Goal: Information Seeking & Learning: Learn about a topic

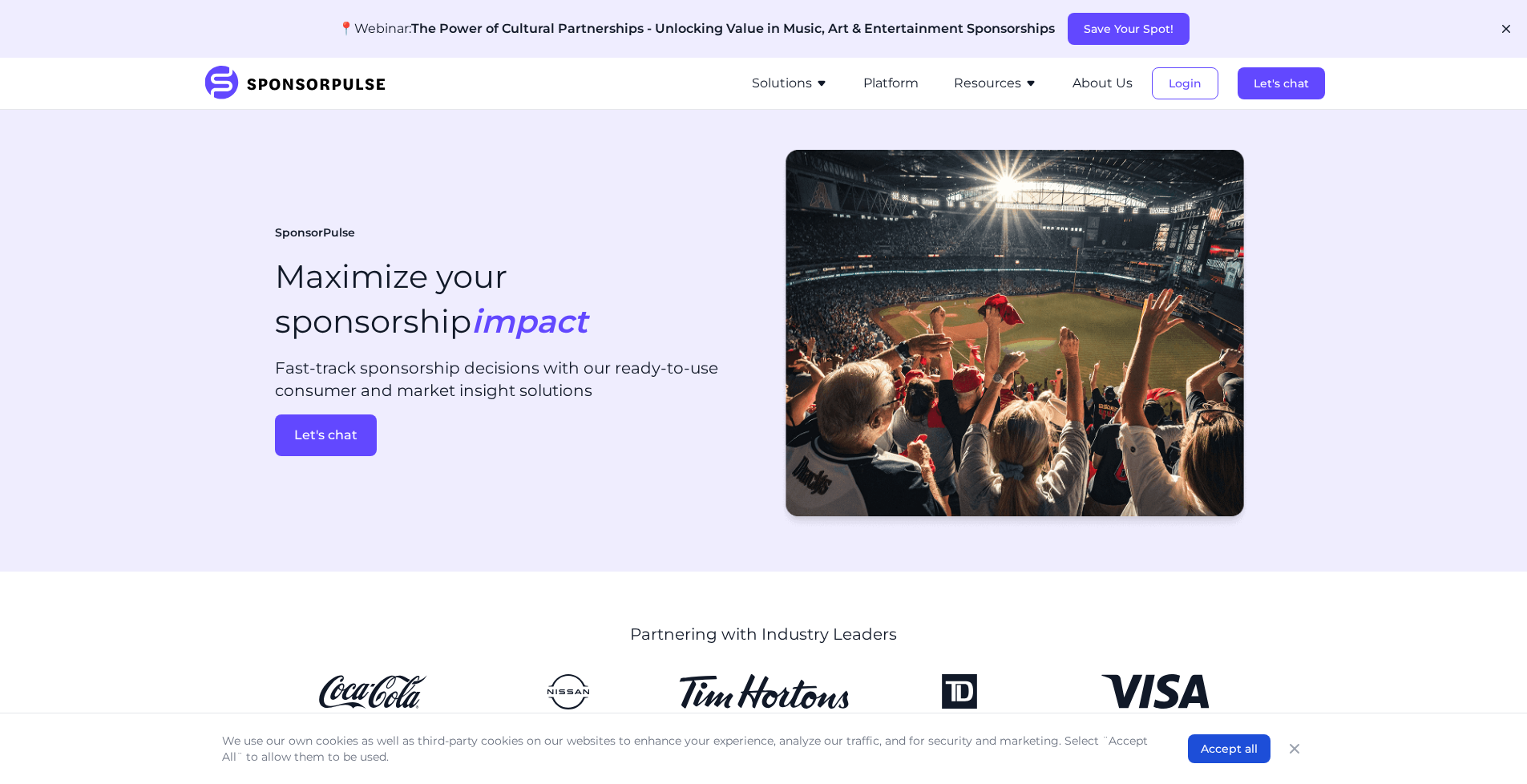
click at [828, 87] on icon "button" at bounding box center [821, 83] width 13 height 13
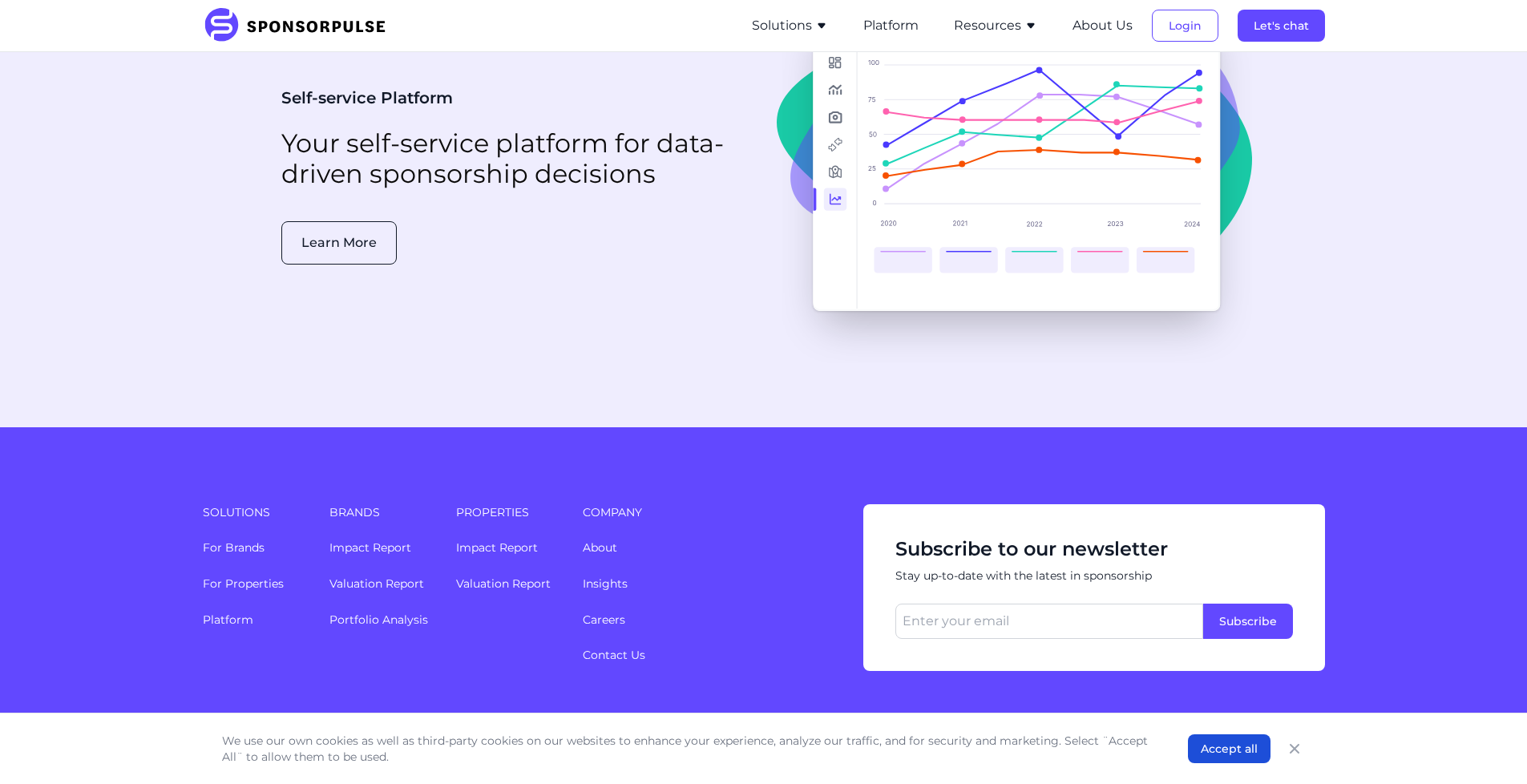
scroll to position [4069, 0]
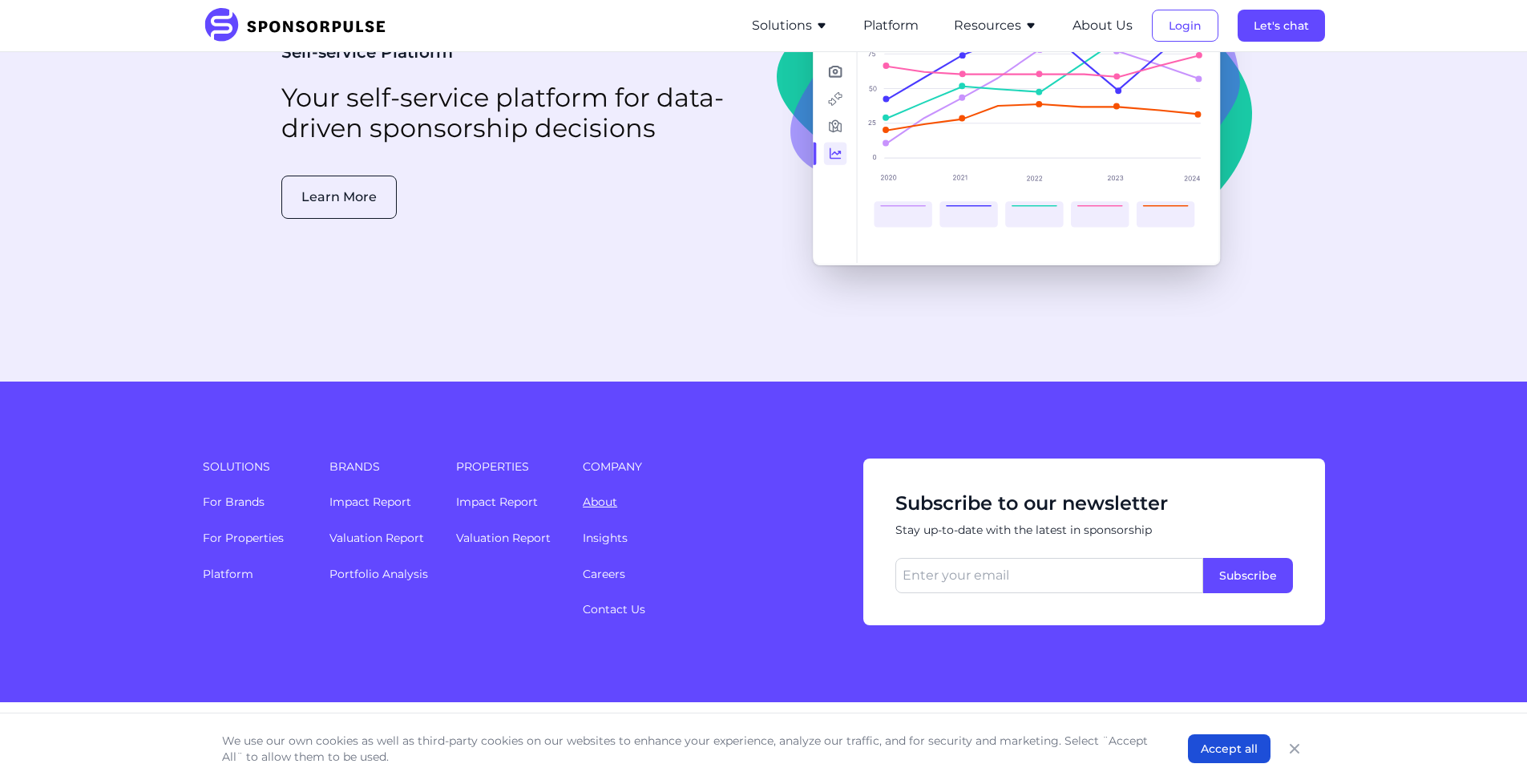
click at [585, 495] on link "About" at bounding box center [600, 502] width 34 height 15
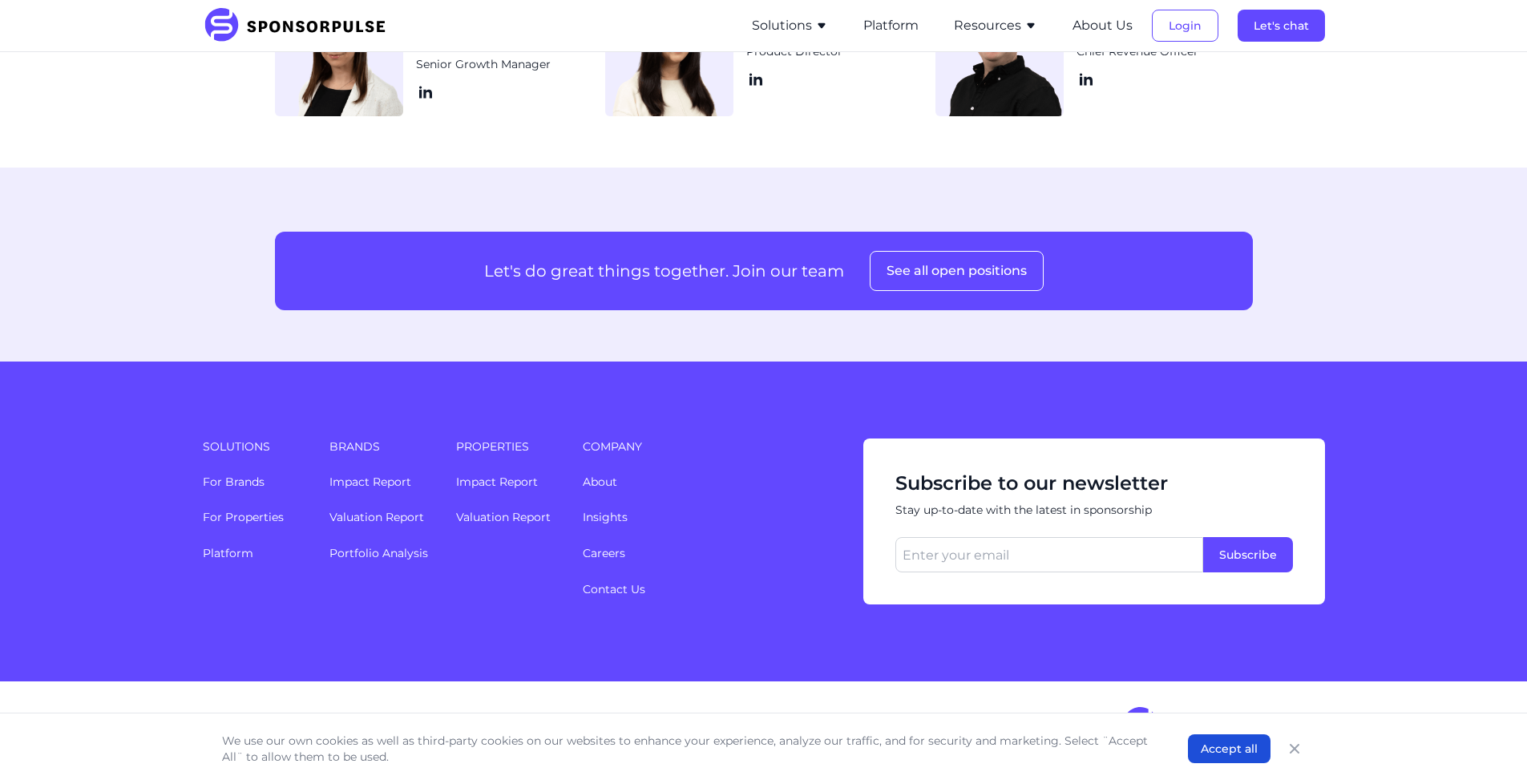
scroll to position [2031, 0]
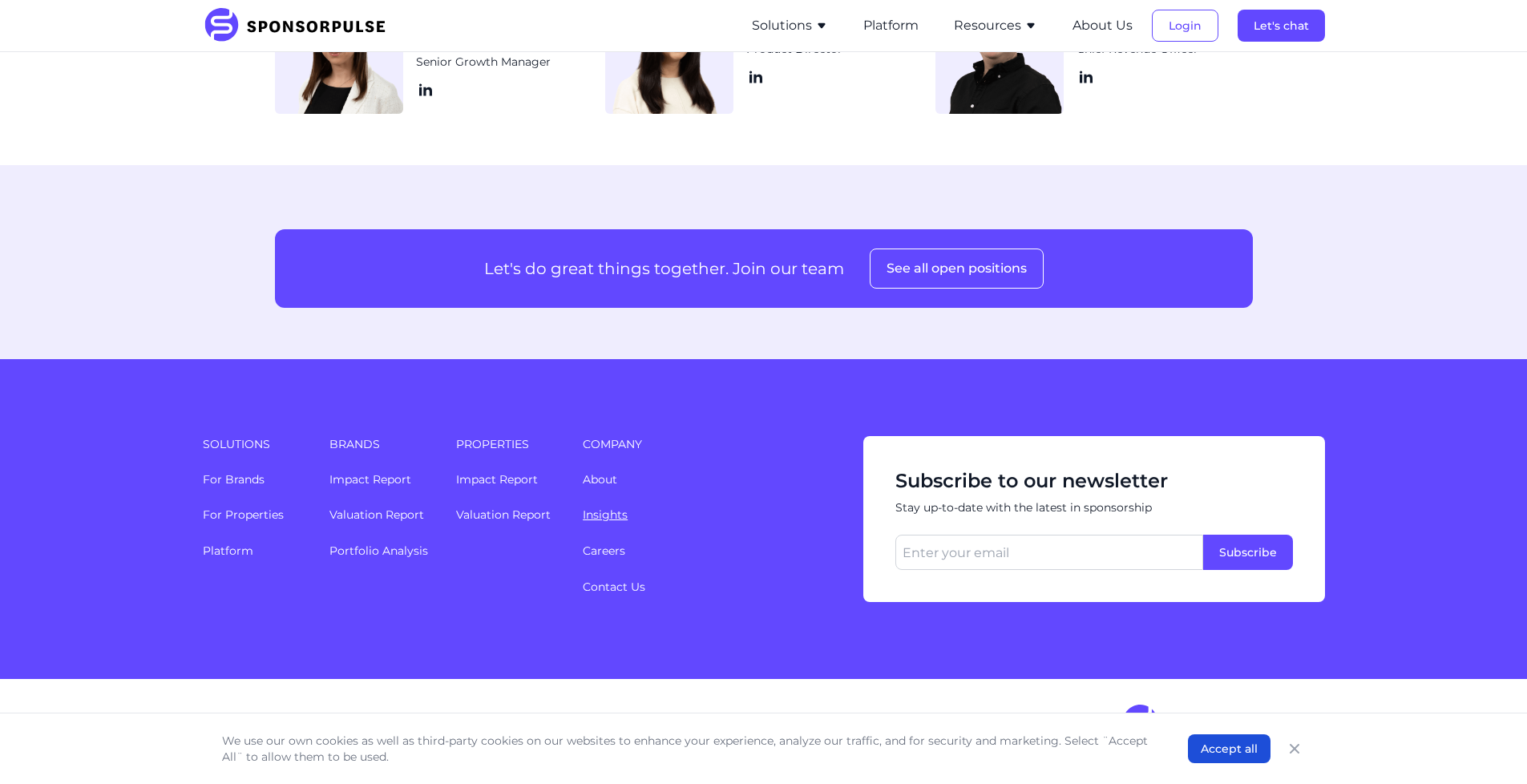
click at [592, 515] on link "Insights" at bounding box center [605, 515] width 45 height 15
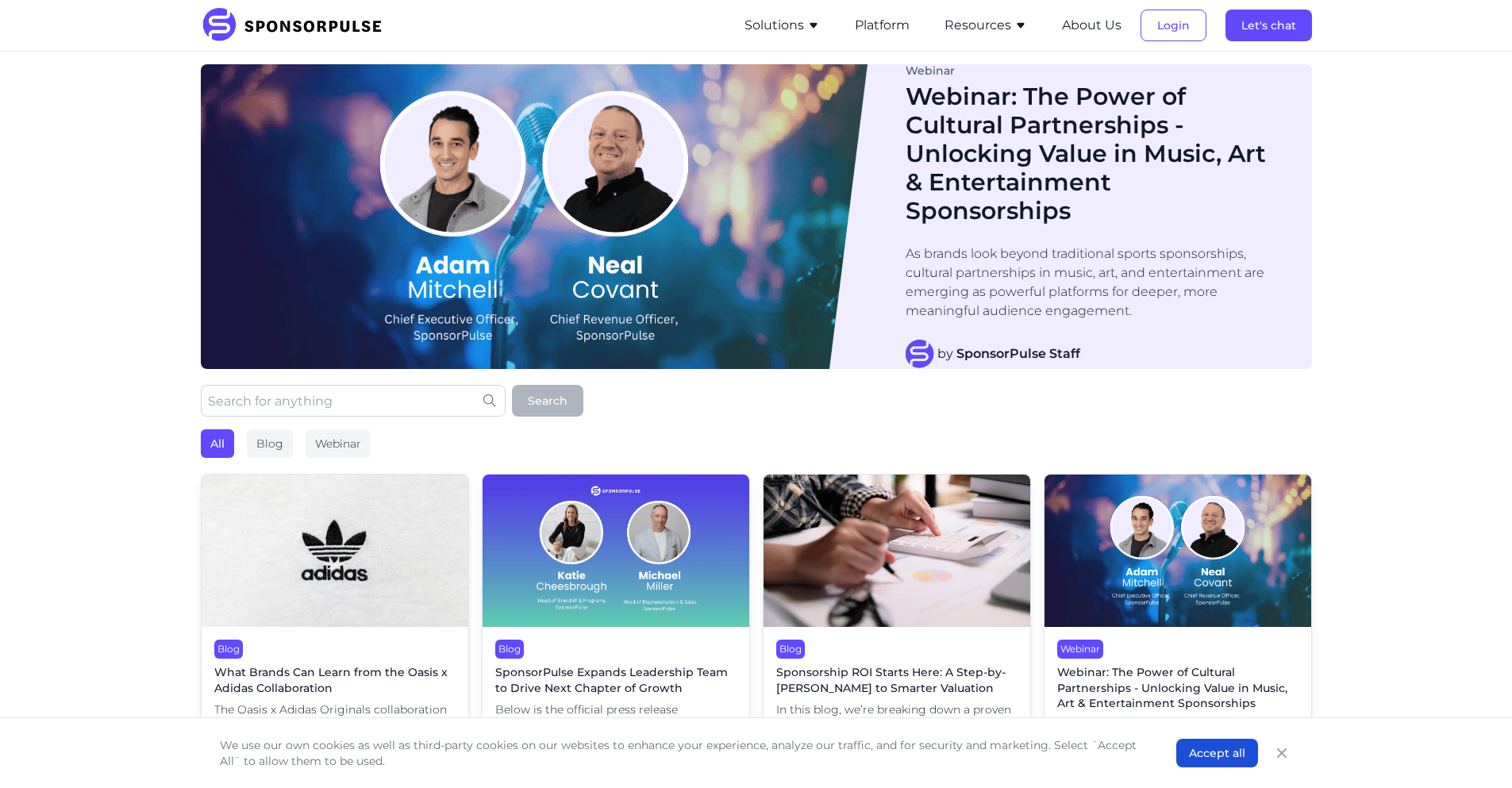
click at [223, 20] on img at bounding box center [296, 25] width 193 height 35
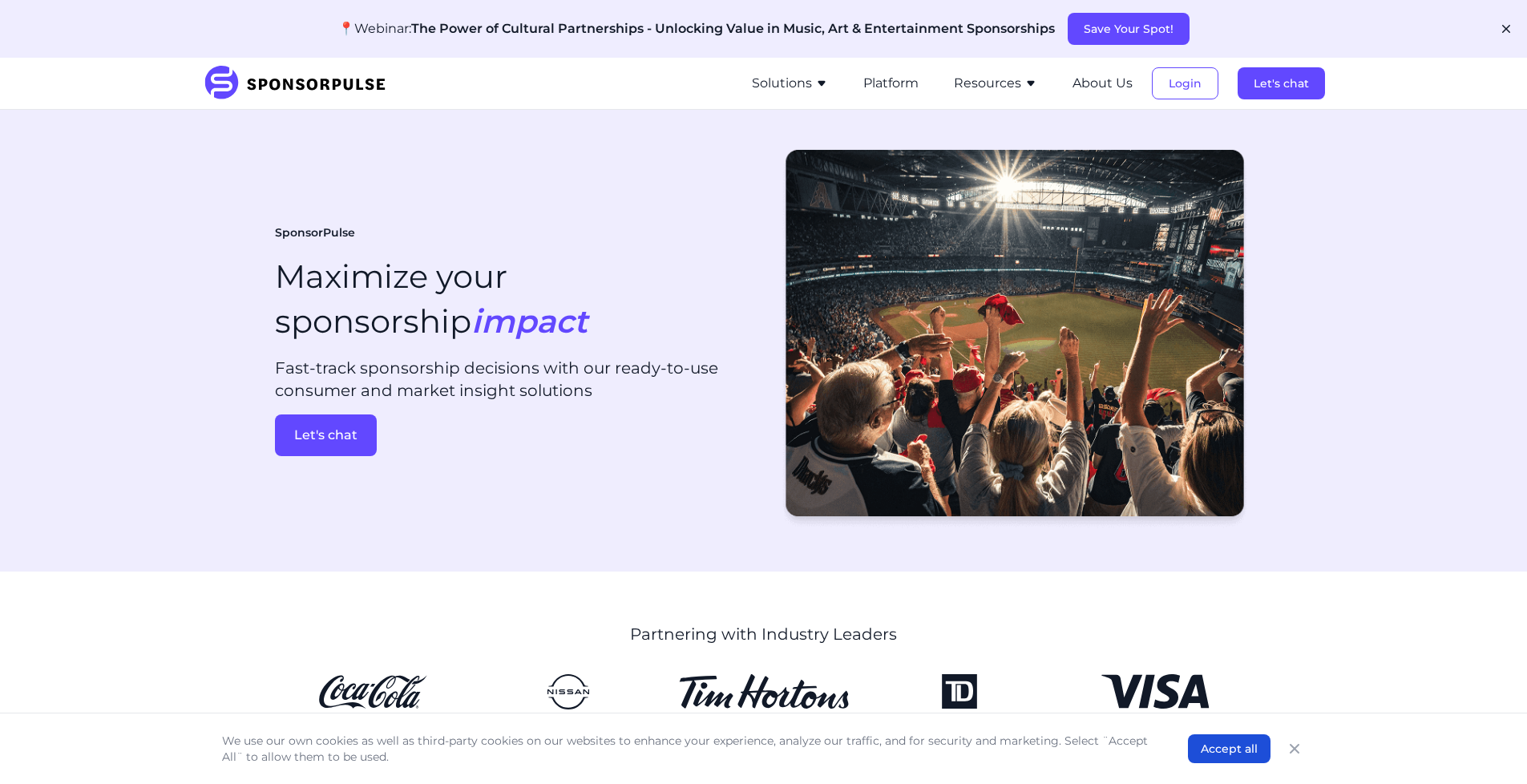
click at [812, 81] on button "Solutions" at bounding box center [790, 83] width 76 height 19
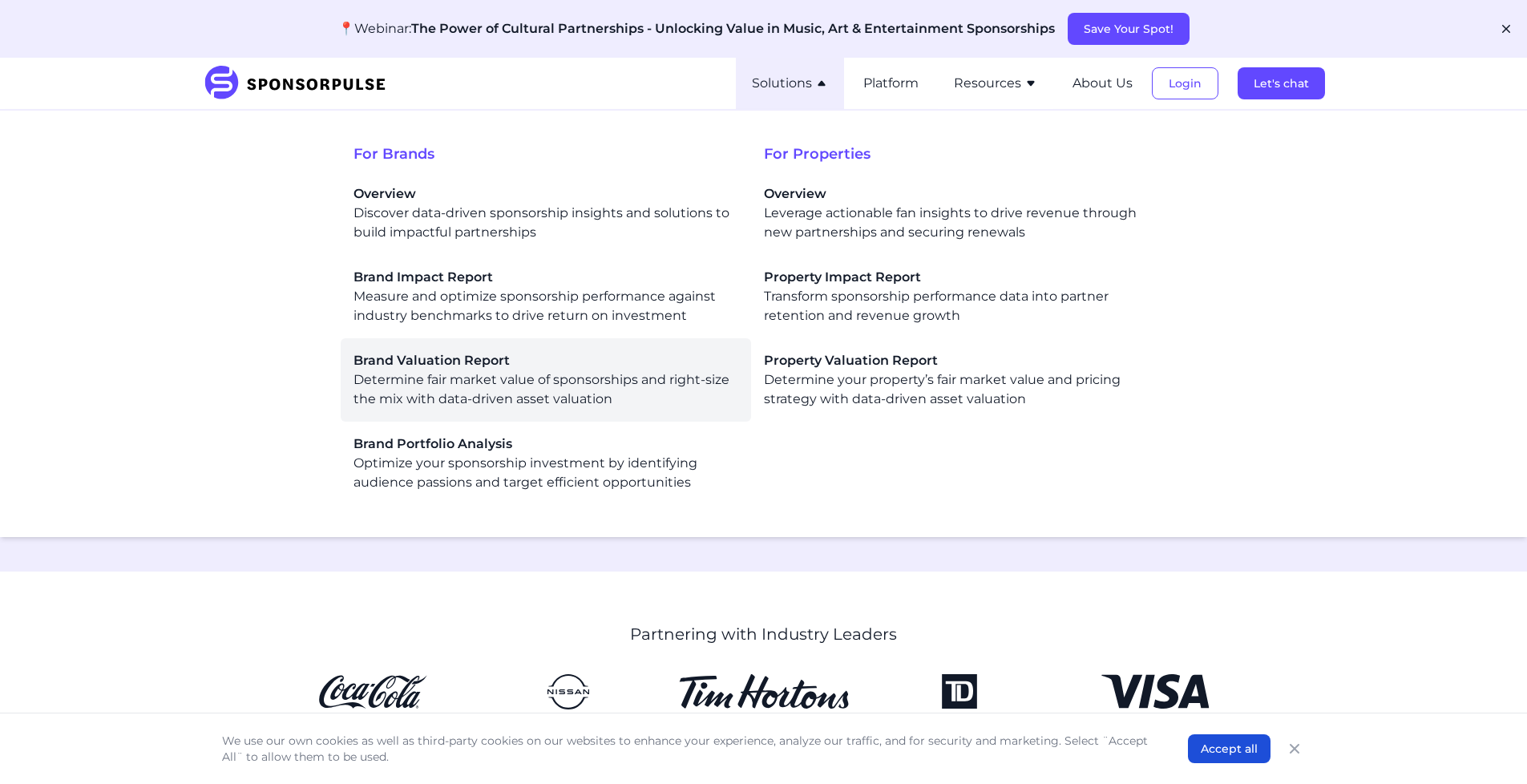
click at [550, 401] on div "Brand Valuation Report Determine fair market value of sponsorships and right-si…" at bounding box center [546, 379] width 385 height 57
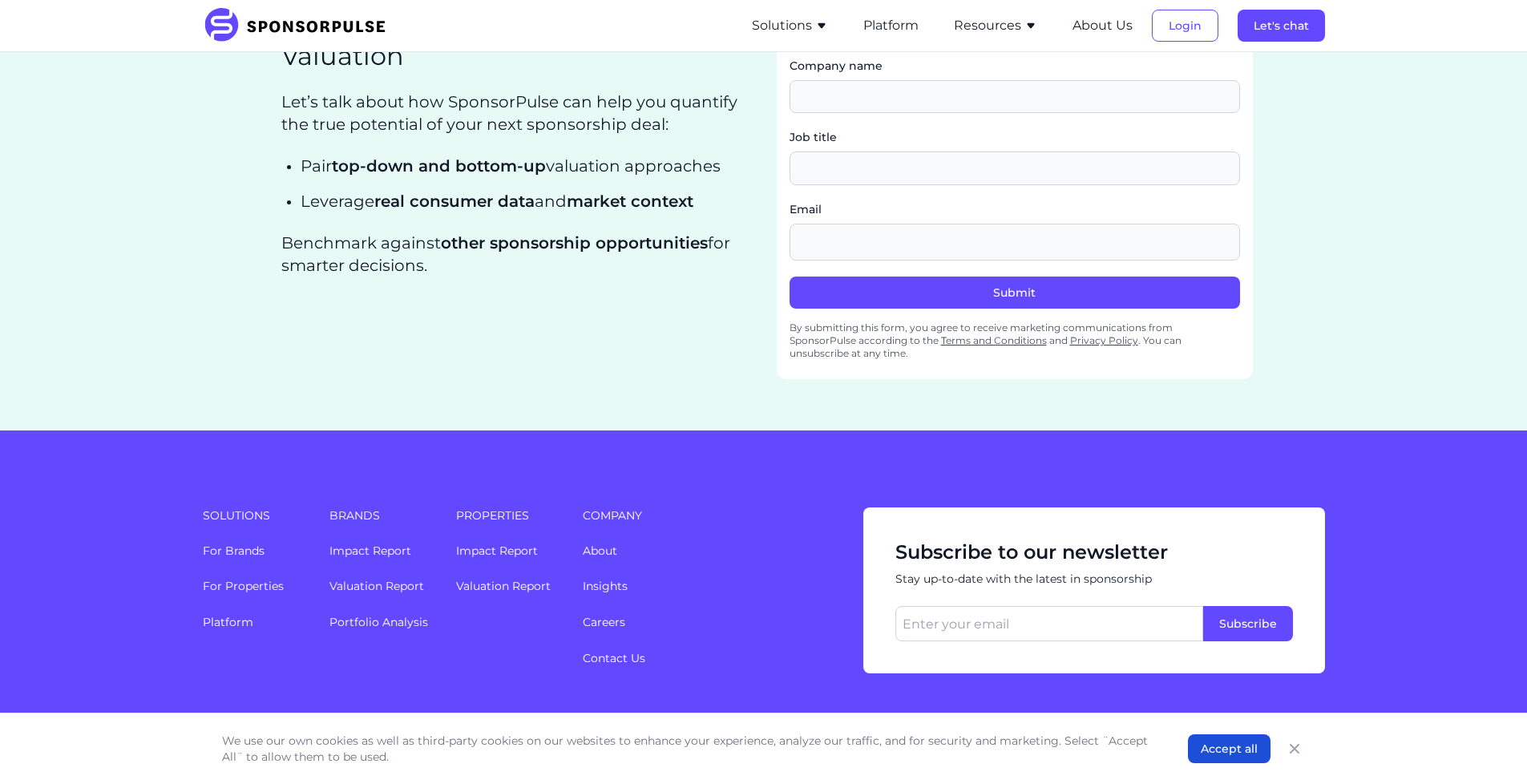
scroll to position [2475, 0]
